Goal: Navigation & Orientation: Find specific page/section

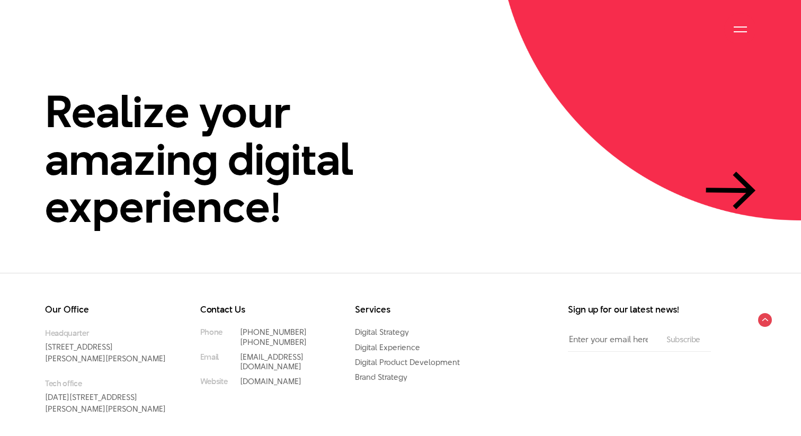
scroll to position [2541, 0]
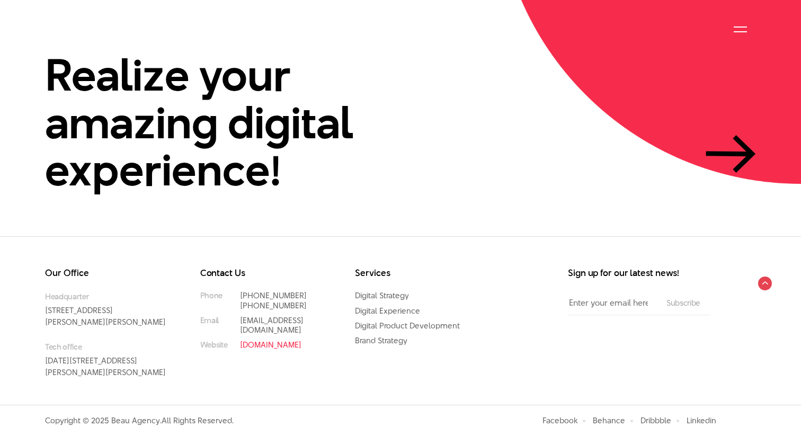
click at [252, 339] on link "[DOMAIN_NAME]" at bounding box center [270, 344] width 61 height 11
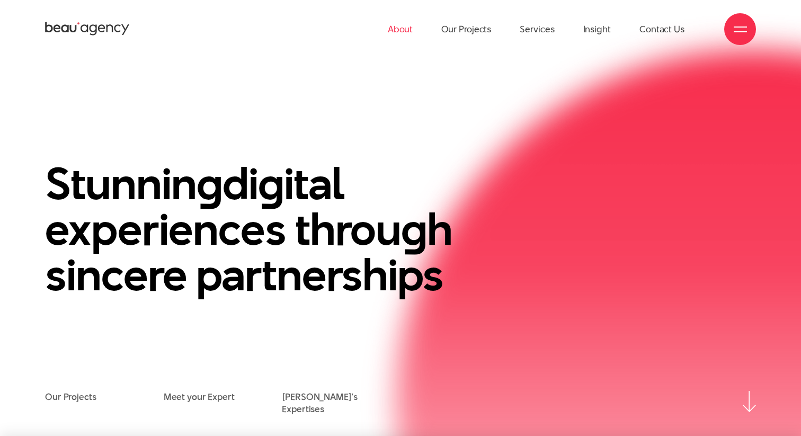
click at [410, 31] on link "About" at bounding box center [400, 29] width 25 height 58
